Goal: Task Accomplishment & Management: Manage account settings

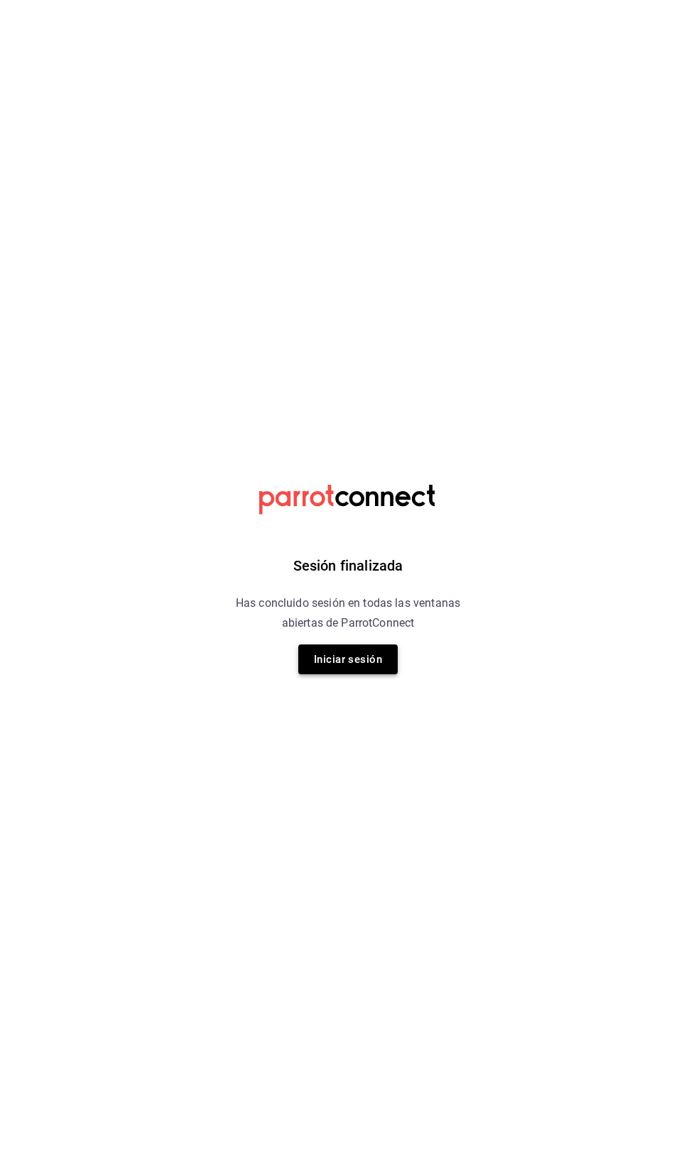
click at [380, 666] on button "Iniciar sesión" at bounding box center [347, 660] width 99 height 30
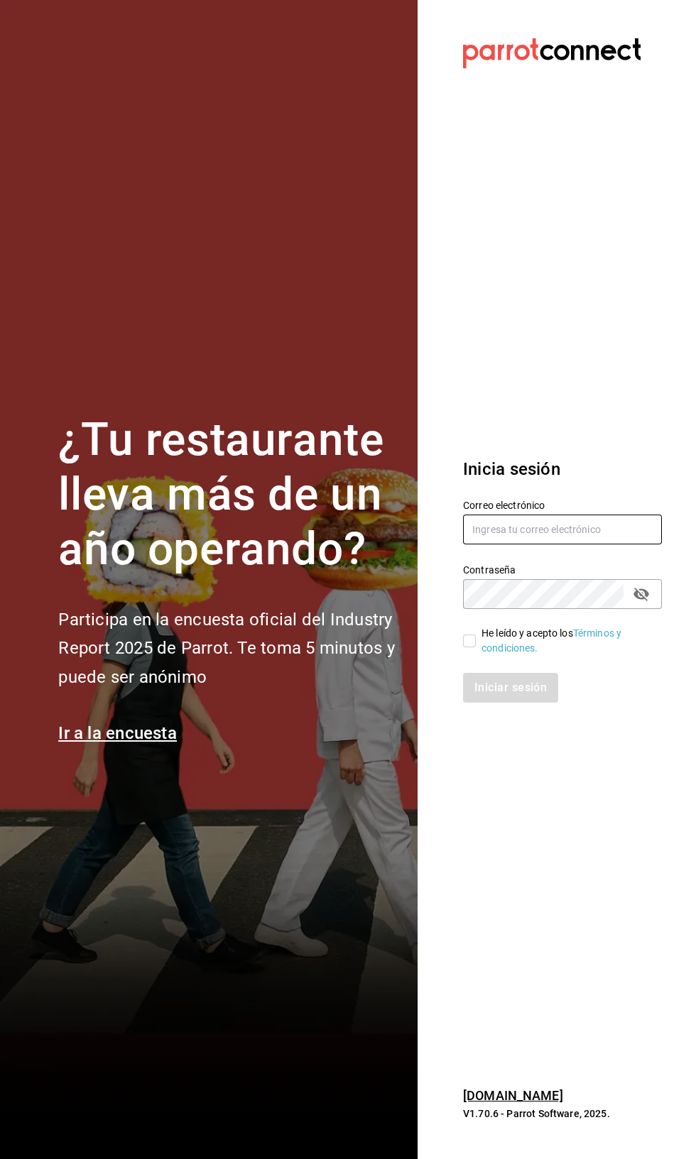
click at [579, 545] on input "text" at bounding box center [562, 530] width 199 height 30
type input "[EMAIL_ADDRESS][PERSON_NAME][DOMAIN_NAME]"
click at [490, 654] on link "Términos y condiciones." at bounding box center [551, 641] width 140 height 26
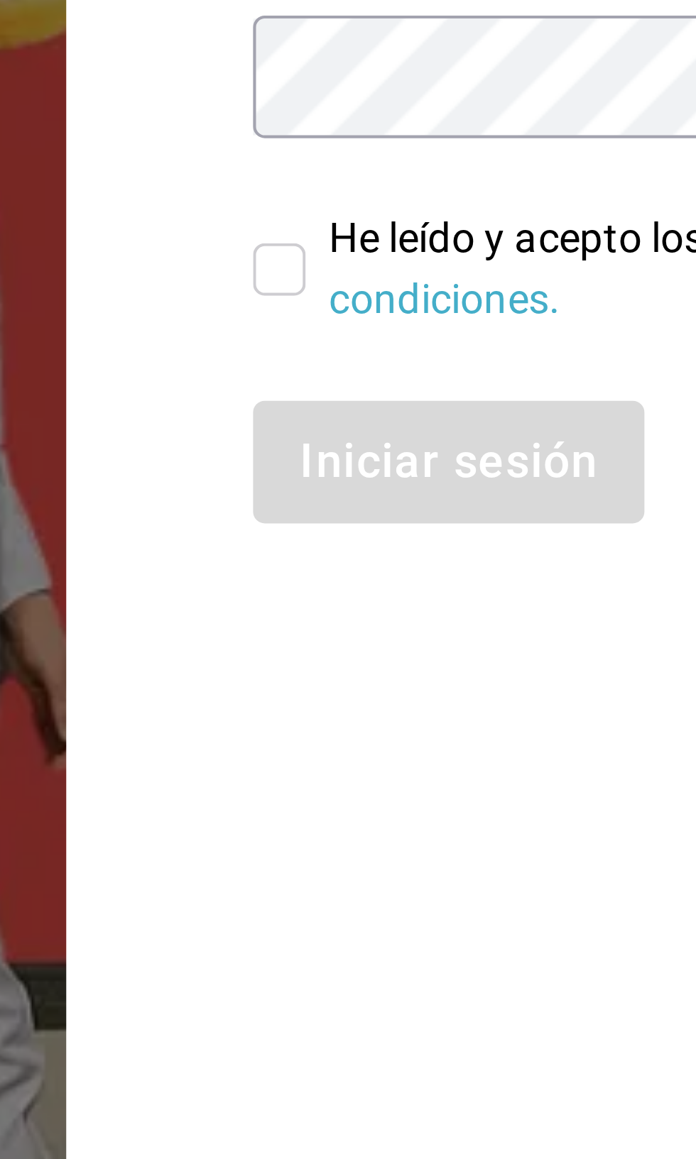
scroll to position [15, 0]
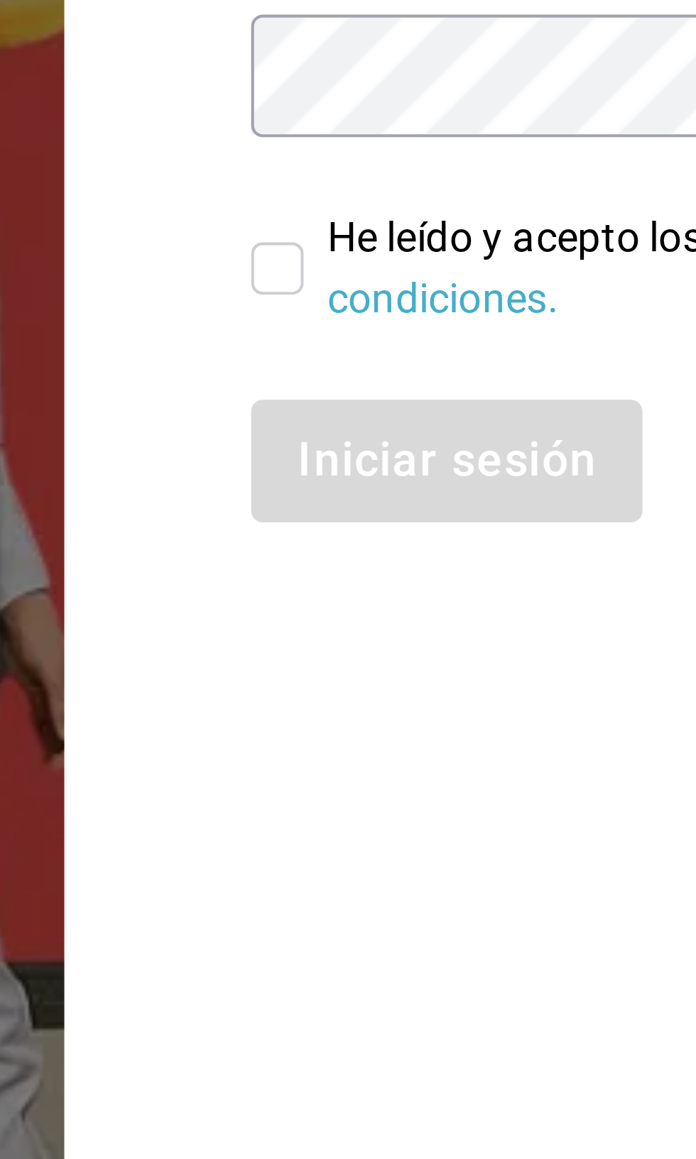
click at [474, 648] on input "He leído y acepto los Términos y condiciones." at bounding box center [469, 641] width 13 height 13
checkbox input "true"
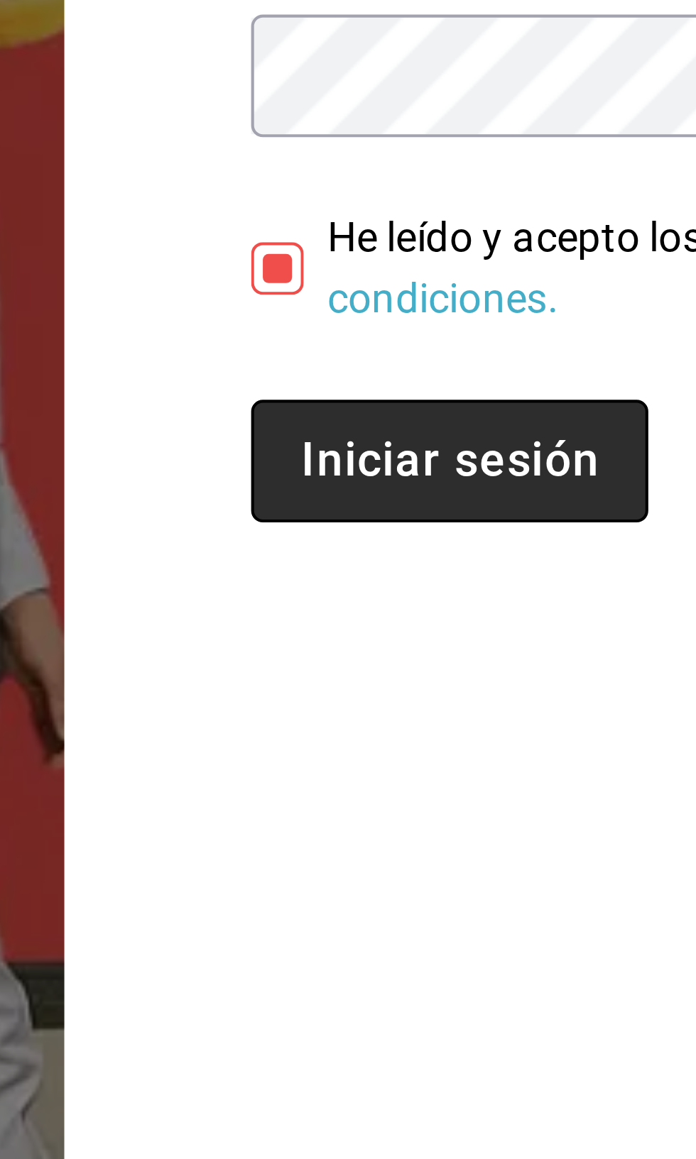
click at [522, 703] on button "Iniciar sesión" at bounding box center [511, 688] width 97 height 30
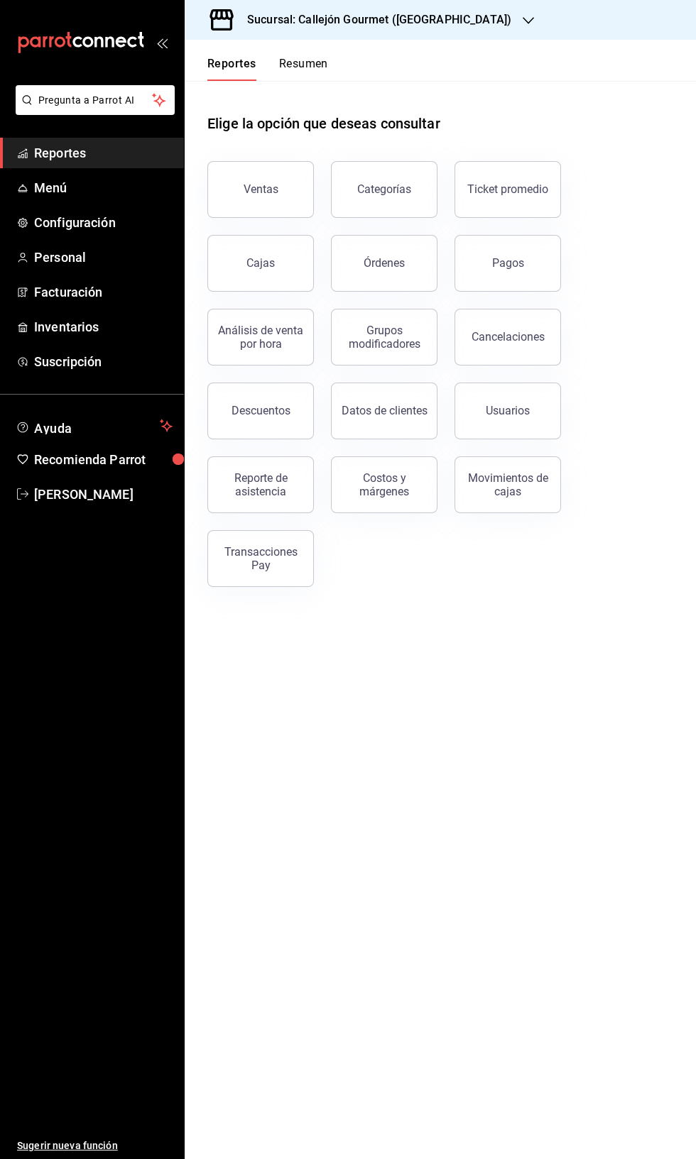
click at [322, 63] on button "Resumen" at bounding box center [303, 69] width 49 height 24
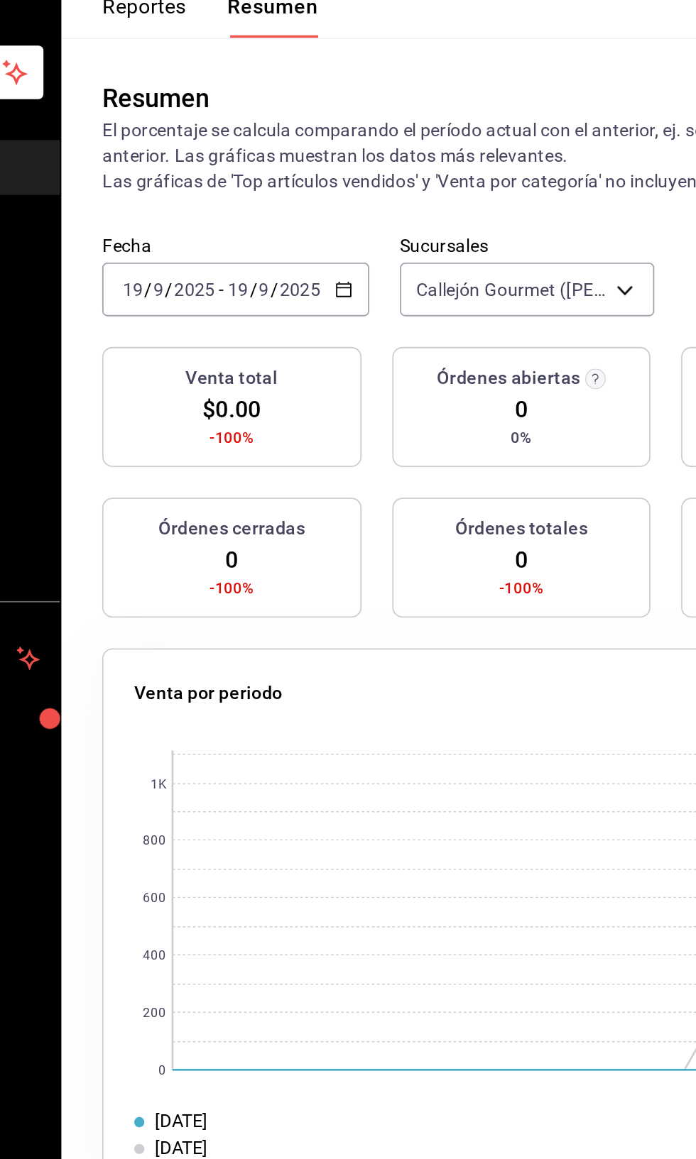
click at [345, 217] on icon "button" at bounding box center [342, 221] width 10 height 10
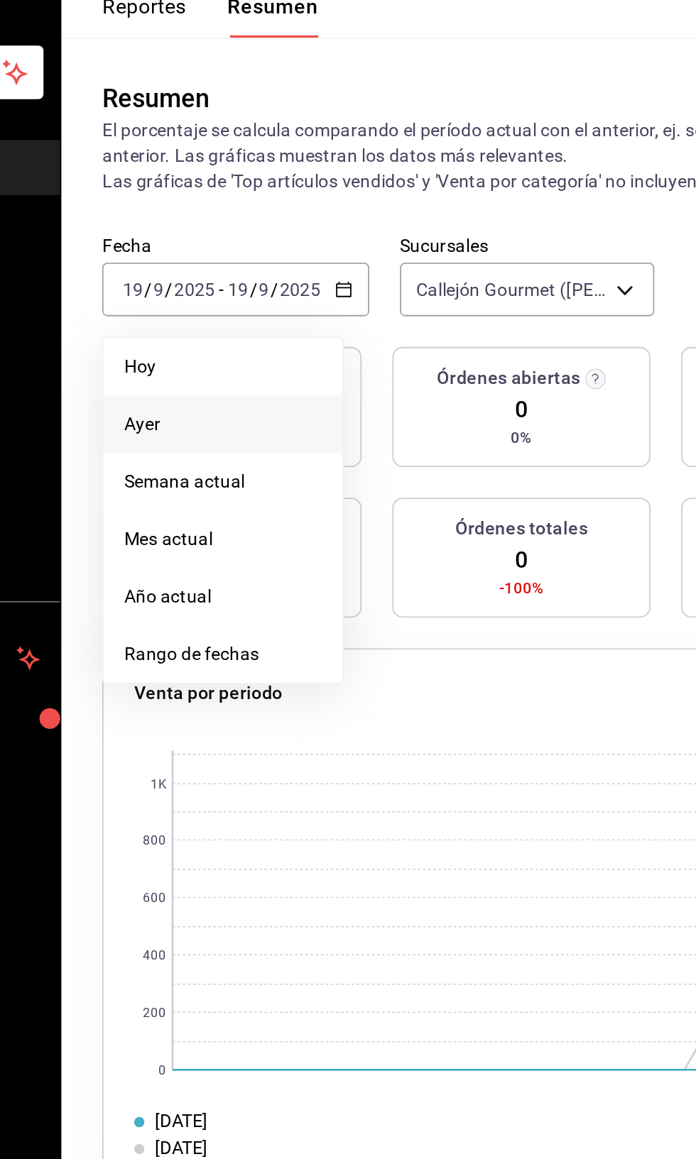
click at [277, 295] on span "Ayer" at bounding box center [274, 295] width 110 height 15
